Goal: Browse casually: Explore the website without a specific task or goal

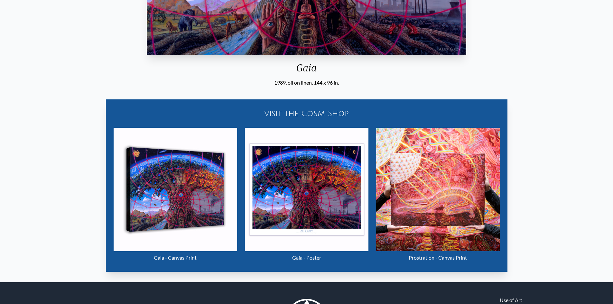
scroll to position [254, 0]
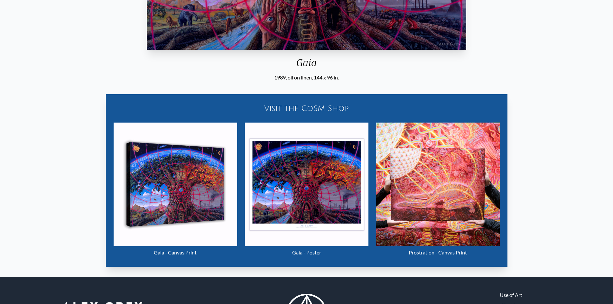
click at [220, 219] on img "15 / 22" at bounding box center [175, 184] width 123 height 123
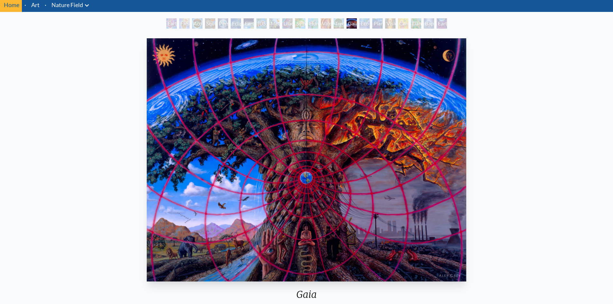
scroll to position [0, 0]
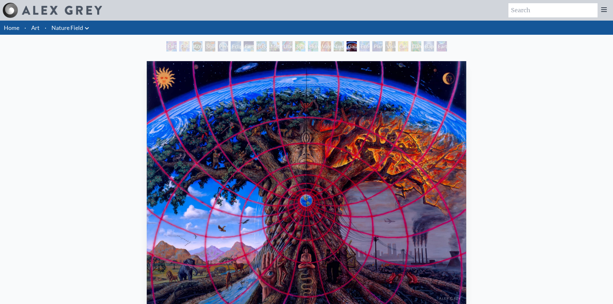
click at [72, 7] on img at bounding box center [62, 10] width 80 height 9
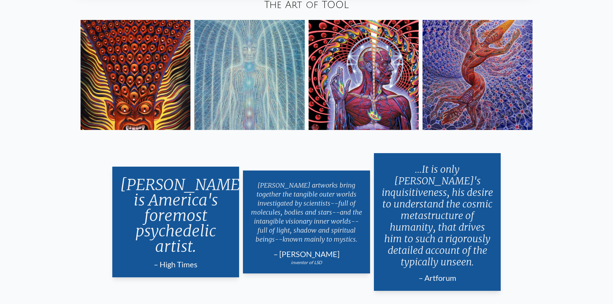
scroll to position [1346, 0]
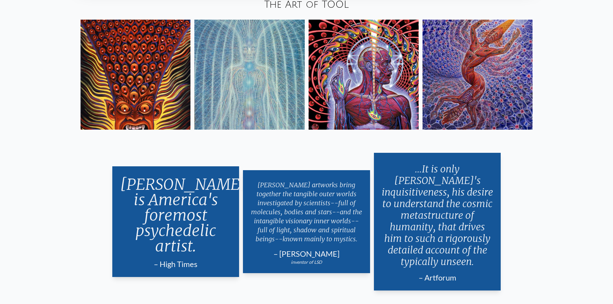
click at [320, 87] on img at bounding box center [363, 75] width 110 height 110
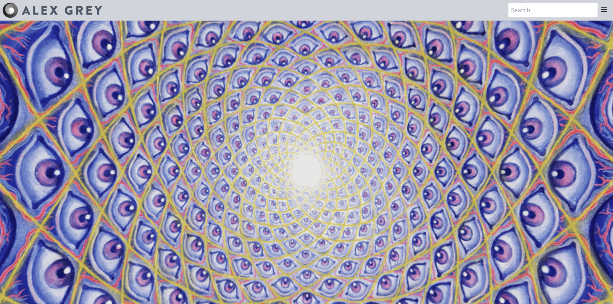
drag, startPoint x: 150, startPoint y: 126, endPoint x: 89, endPoint y: 63, distance: 87.8
click at [92, 66] on video "Your browser does not support the video tag." at bounding box center [306, 173] width 643 height 362
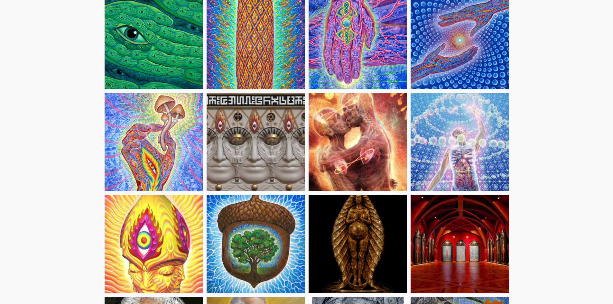
scroll to position [83, 0]
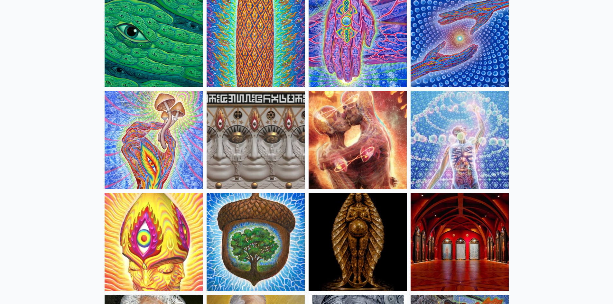
click at [251, 138] on img at bounding box center [255, 140] width 98 height 98
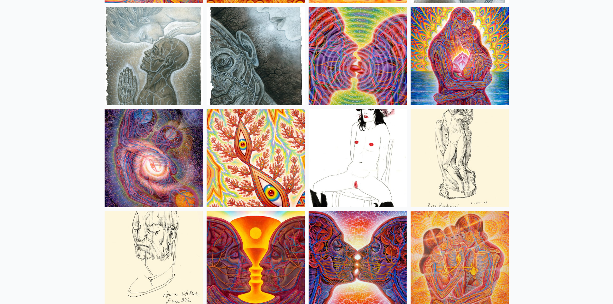
scroll to position [2104, 0]
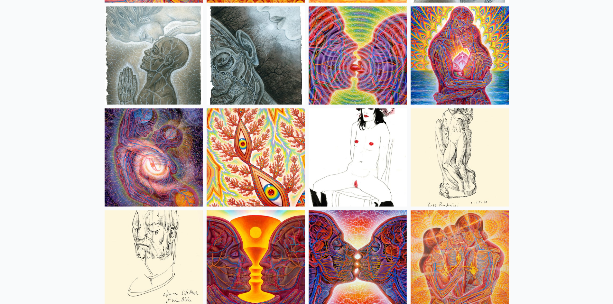
click at [177, 56] on img at bounding box center [154, 55] width 98 height 98
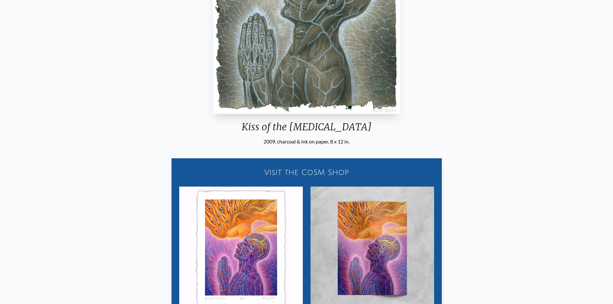
scroll to position [314, 0]
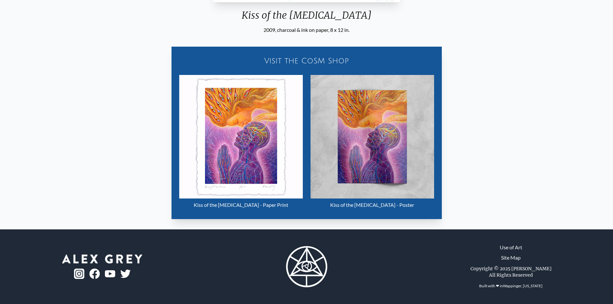
click at [307, 56] on div "Visit the CoSM Shop" at bounding box center [306, 60] width 262 height 21
